Goal: Transaction & Acquisition: Purchase product/service

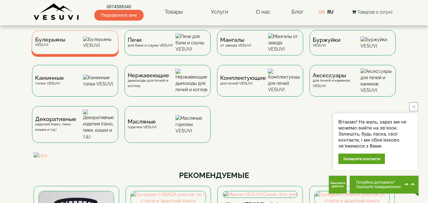
click at [57, 41] on span "Булерьяны" at bounding box center [50, 39] width 30 height 5
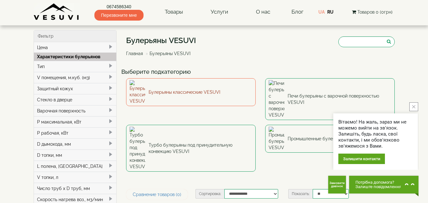
click at [159, 88] on link "Булерьяны классические VESUVI" at bounding box center [191, 92] width 130 height 28
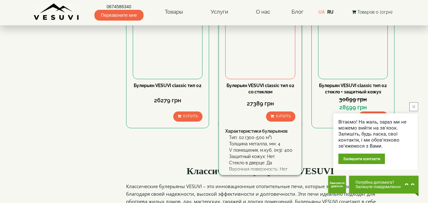
scroll to position [634, 0]
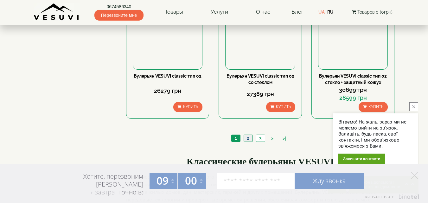
click at [248, 138] on link "2" at bounding box center [248, 138] width 9 height 7
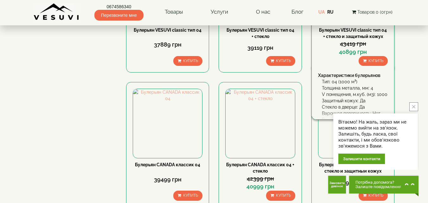
scroll to position [634, 0]
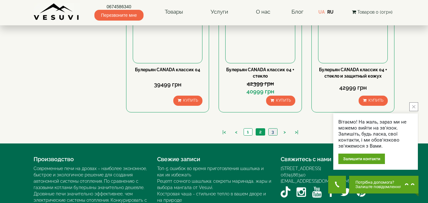
click at [271, 132] on link "3" at bounding box center [272, 132] width 9 height 7
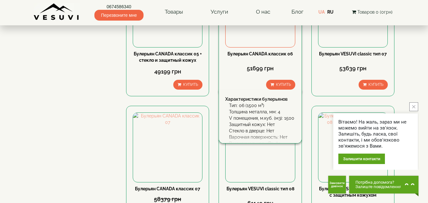
scroll to position [380, 0]
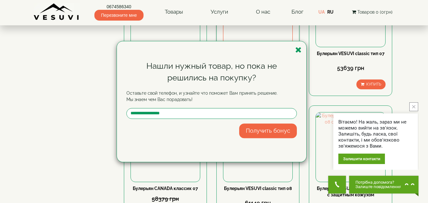
click at [299, 51] on icon "button" at bounding box center [298, 50] width 6 height 8
